Goal: Find specific page/section: Find specific page/section

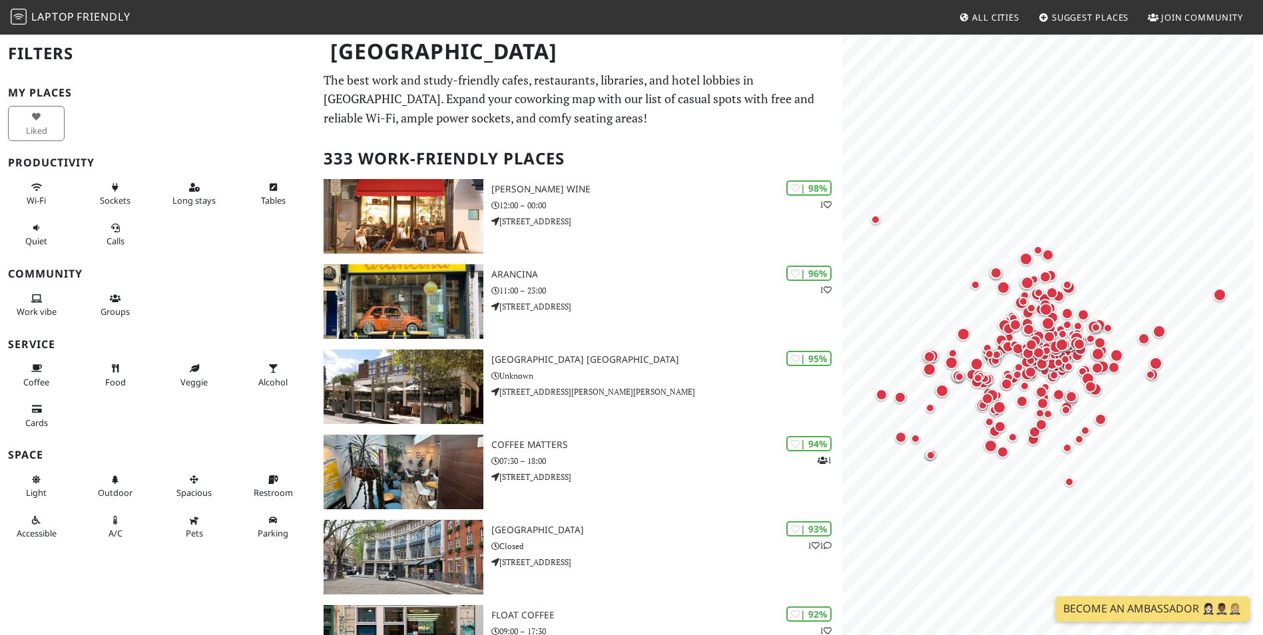
drag, startPoint x: 113, startPoint y: 308, endPoint x: 152, endPoint y: 240, distance: 78.4
click at [144, 276] on div "My Places Liked Productivity Wi-Fi Sockets Long stays Tables Quiet Calls Commun…" at bounding box center [158, 317] width 300 height 461
click at [177, 196] on span "Long stays" at bounding box center [193, 200] width 43 height 12
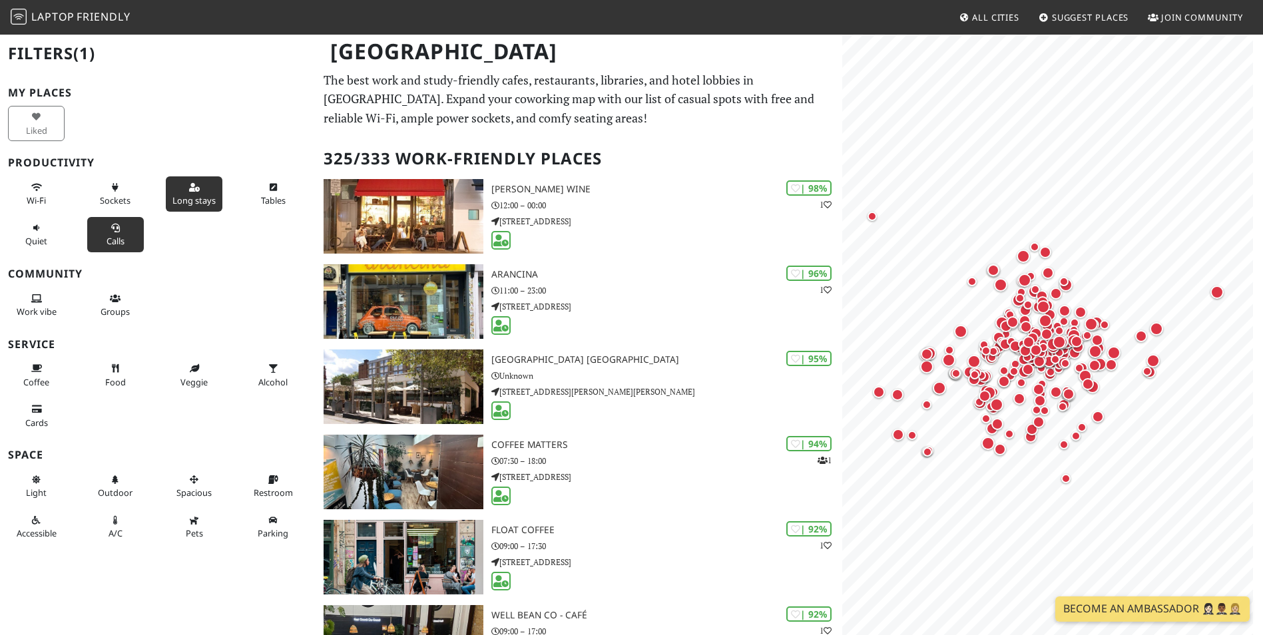
click at [109, 239] on span "Calls" at bounding box center [116, 241] width 18 height 12
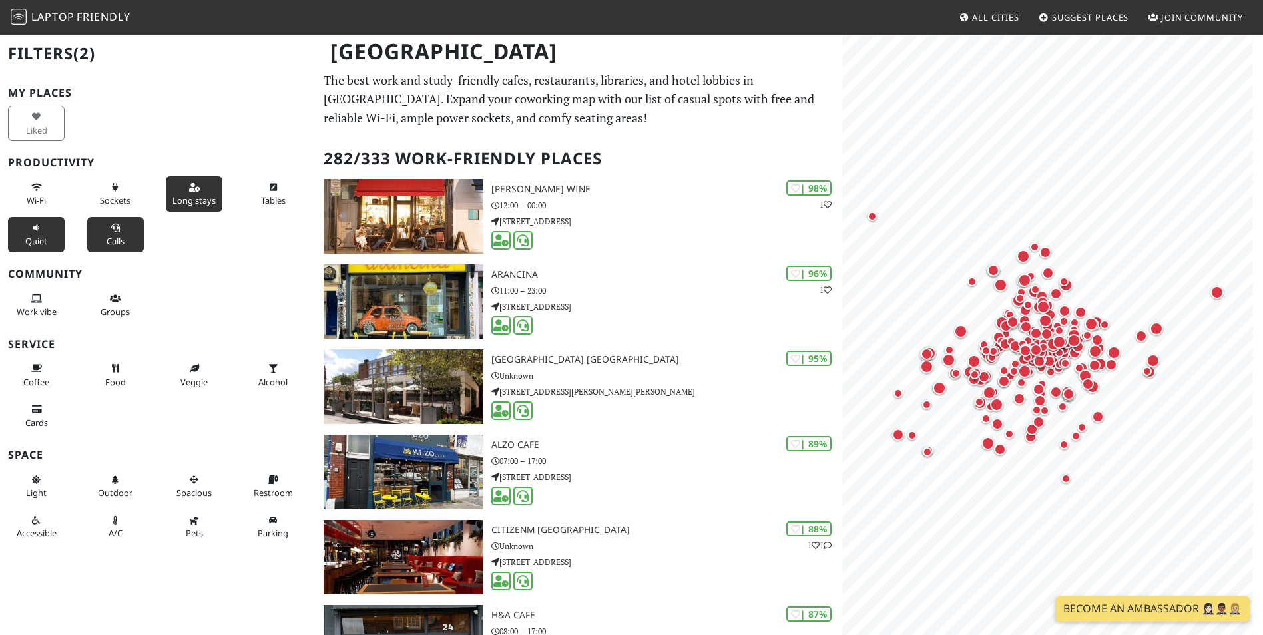
click at [55, 234] on button "Quiet" at bounding box center [36, 234] width 57 height 35
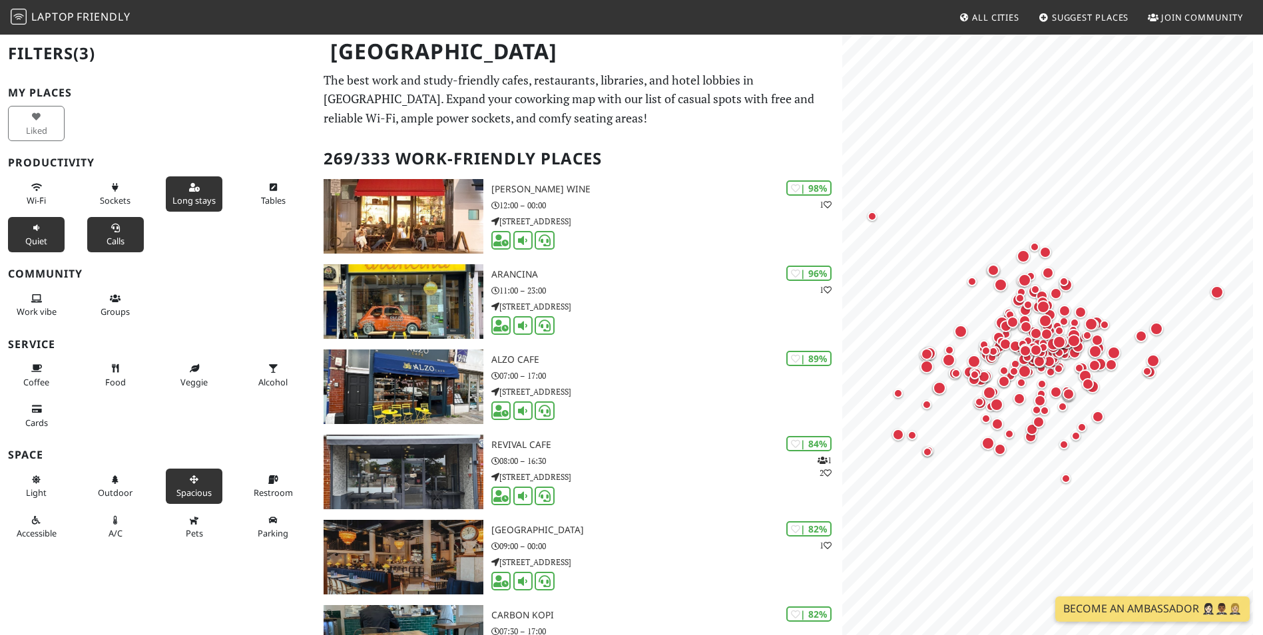
click at [192, 487] on span "Spacious" at bounding box center [193, 493] width 35 height 12
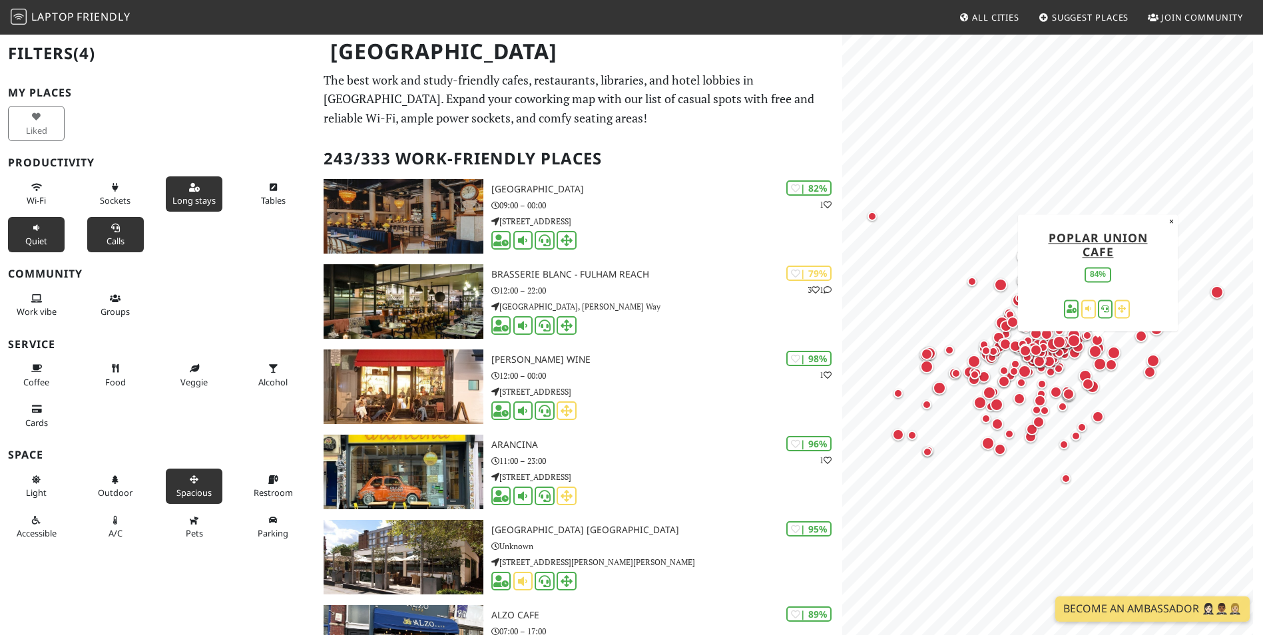
click at [1092, 359] on div "Map marker" at bounding box center [1097, 354] width 19 height 19
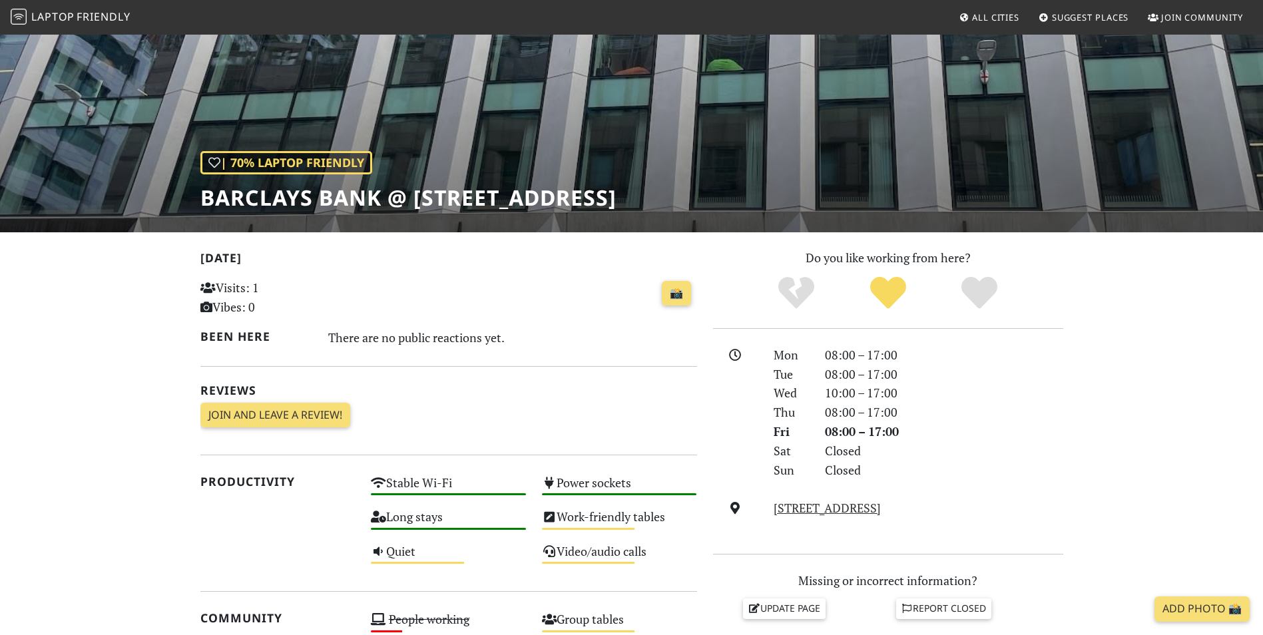
scroll to position [56, 0]
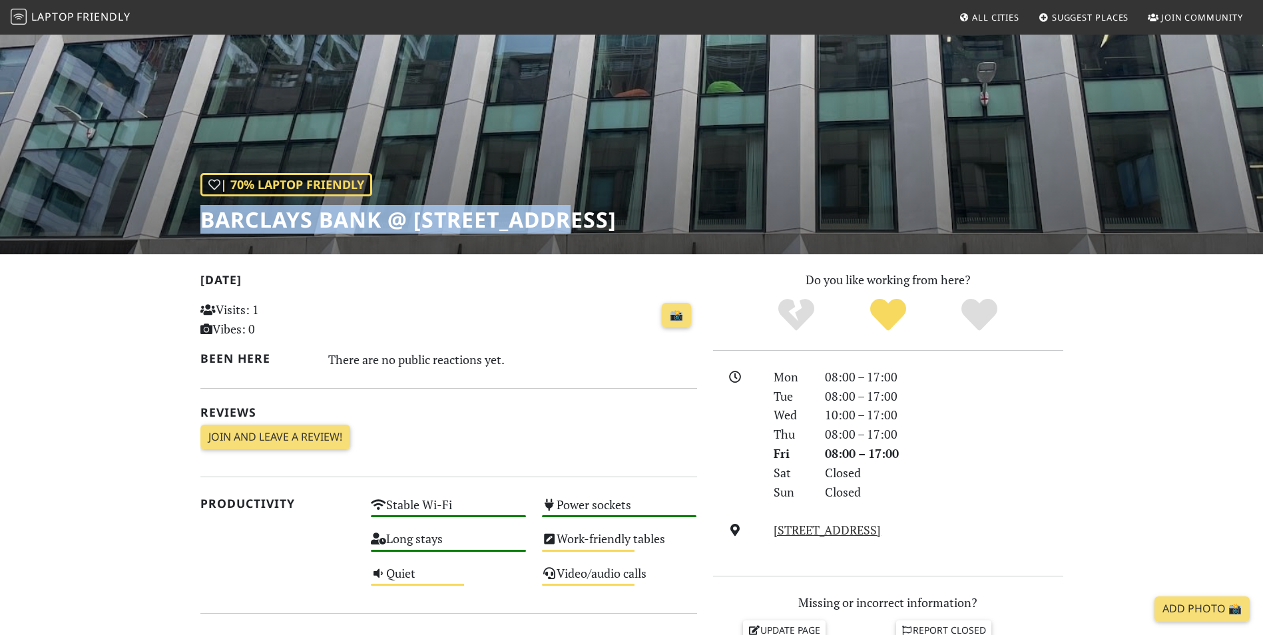
drag, startPoint x: 660, startPoint y: 232, endPoint x: 165, endPoint y: 229, distance: 494.6
click at [165, 229] on div "| 70% Laptop Friendly Barclays Bank @ 120 Moorgate" at bounding box center [631, 115] width 1263 height 277
copy h1 "Barclays Bank @ 120 Moorgate"
